Goal: Task Accomplishment & Management: Use online tool/utility

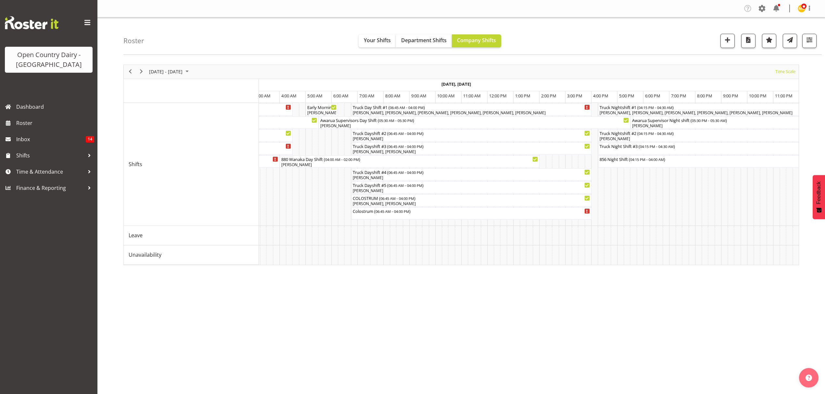
scroll to position [0, 2264]
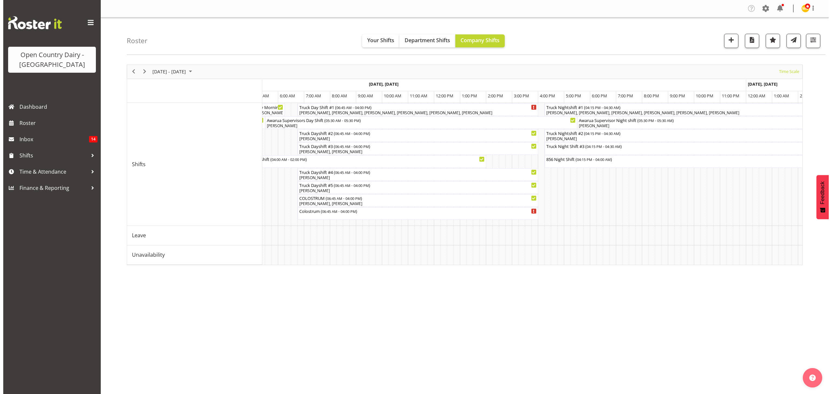
scroll to position [0, 2740]
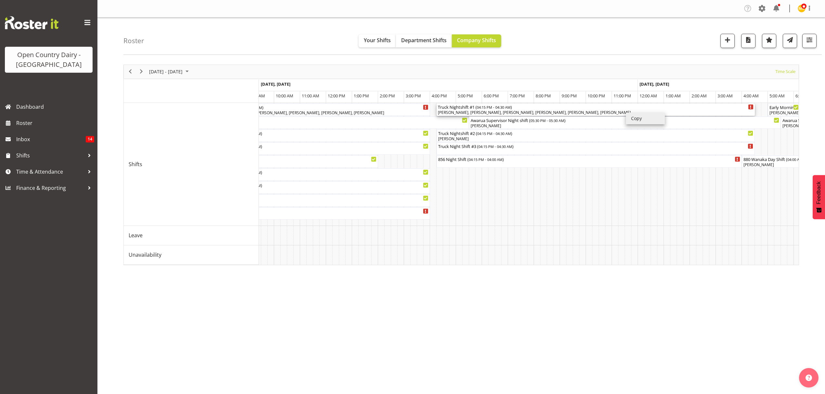
click at [623, 111] on div "[PERSON_NAME], [PERSON_NAME], [PERSON_NAME], [PERSON_NAME], [PERSON_NAME], [PER…" at bounding box center [596, 113] width 316 height 6
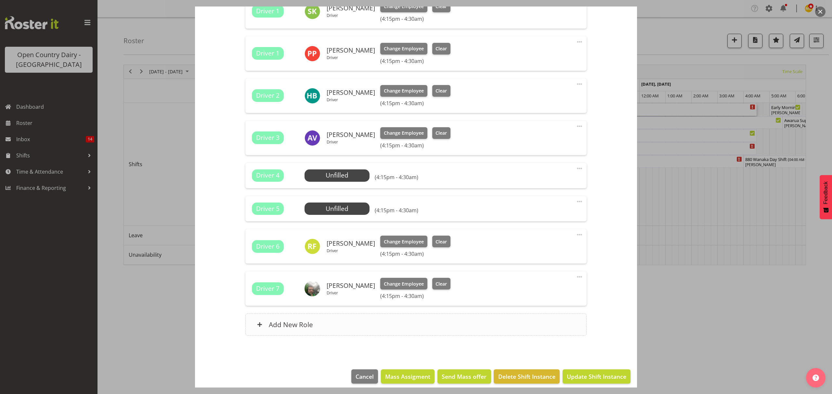
scroll to position [281, 0]
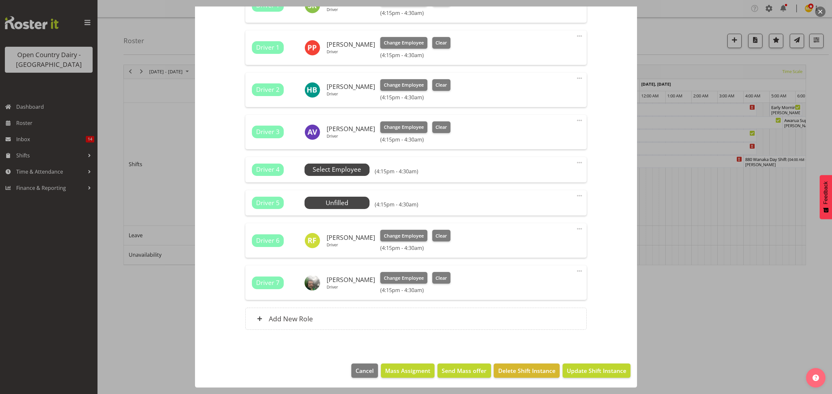
click at [326, 168] on span "Select Employee" at bounding box center [337, 169] width 48 height 9
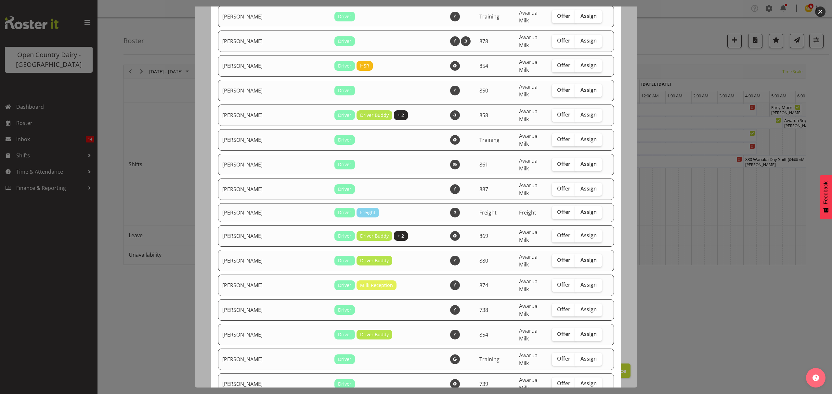
scroll to position [996, 0]
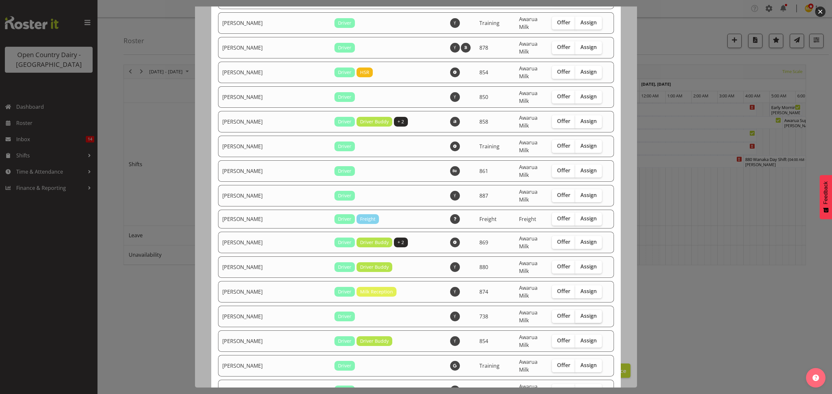
click at [580, 313] on span "Assign" at bounding box center [588, 316] width 16 height 6
click at [578, 314] on input "Assign" at bounding box center [577, 316] width 4 height 4
checkbox input "true"
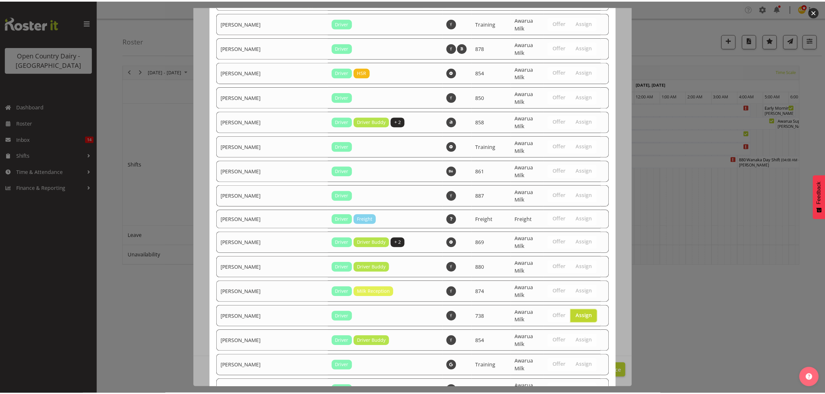
scroll to position [1224, 0]
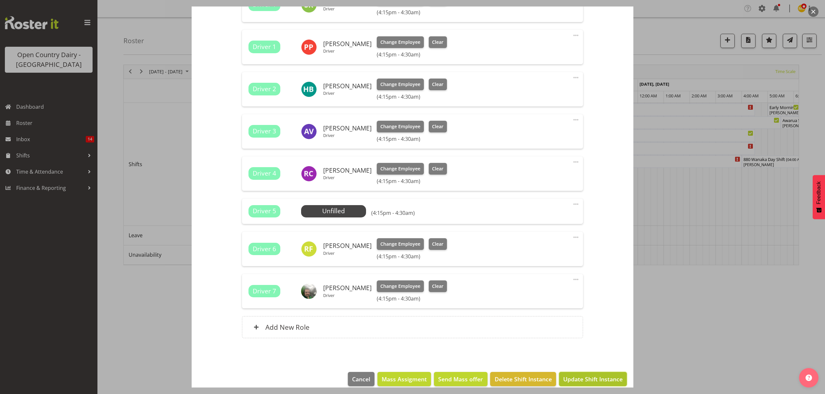
click at [591, 378] on span "Update Shift Instance" at bounding box center [592, 379] width 59 height 8
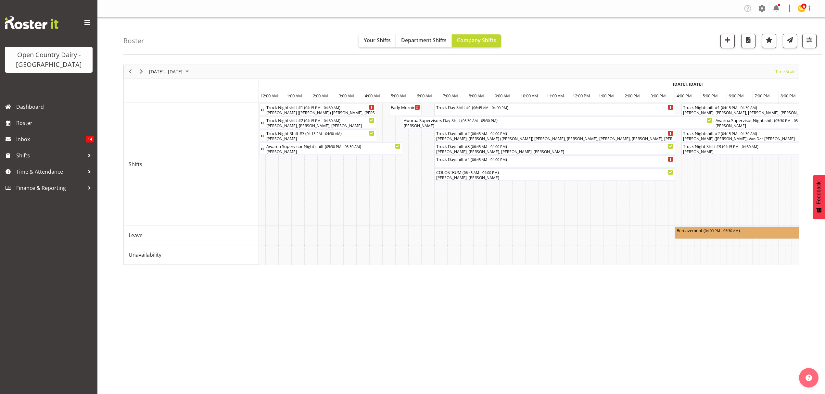
scroll to position [0, 413]
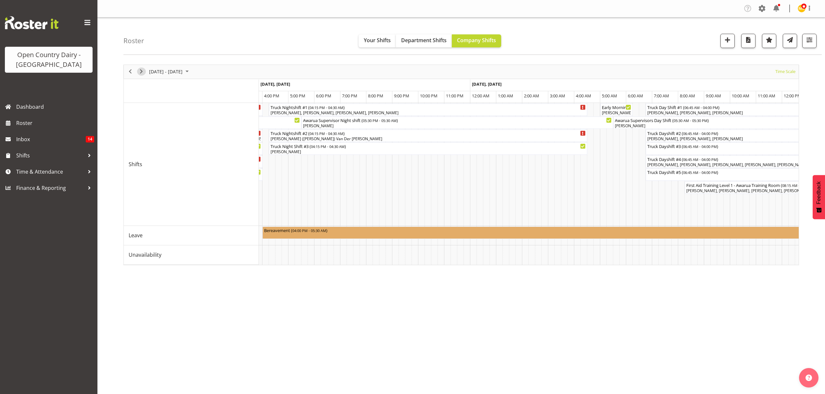
click at [138, 73] on span "Next" at bounding box center [141, 72] width 8 height 8
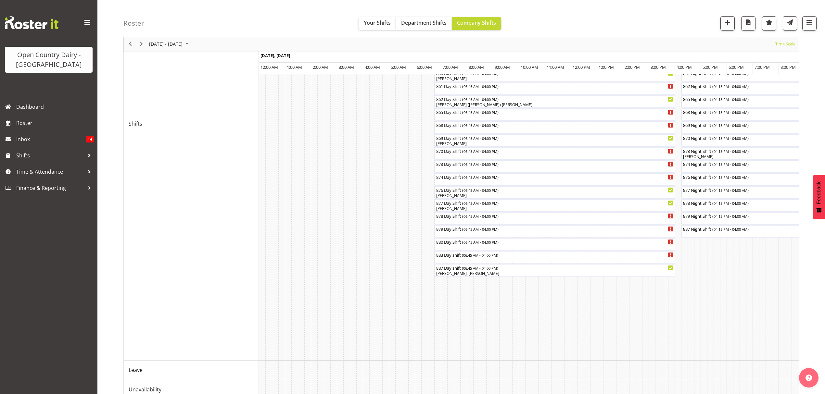
scroll to position [173, 0]
